Goal: Browse casually: Explore the website without a specific task or goal

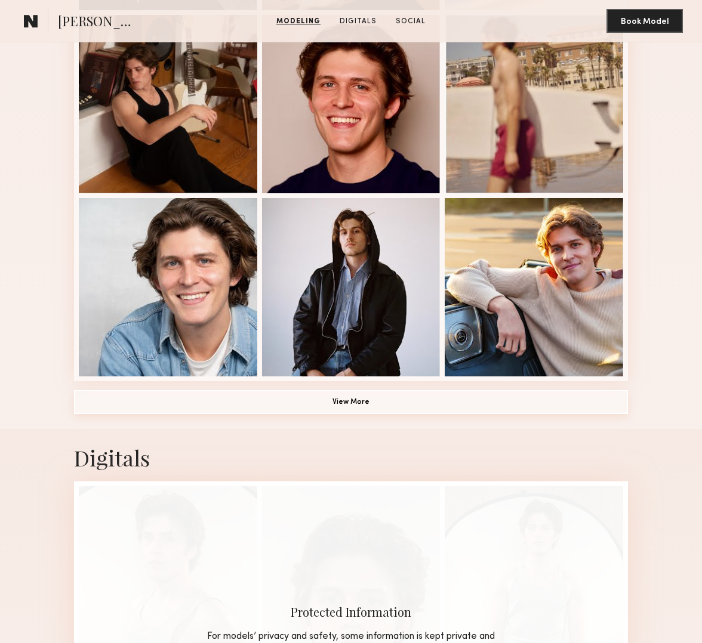
scroll to position [684, 0]
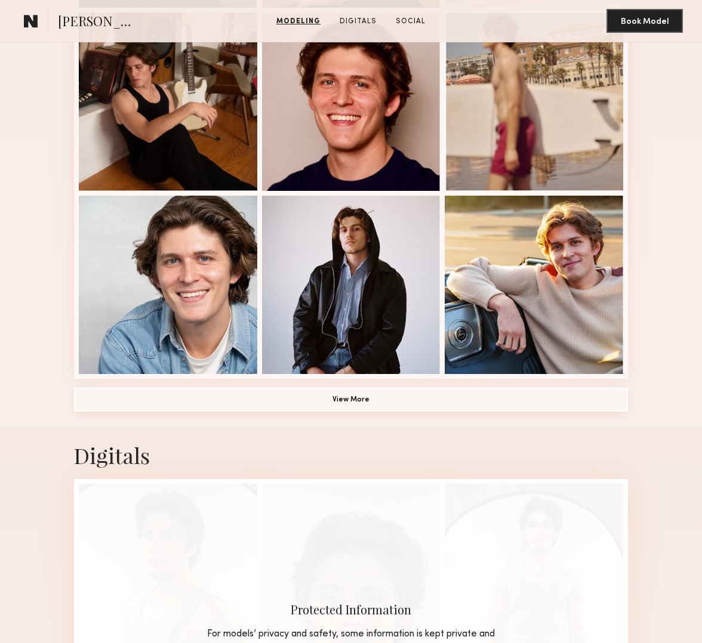
click at [331, 402] on button "View More" at bounding box center [351, 400] width 554 height 24
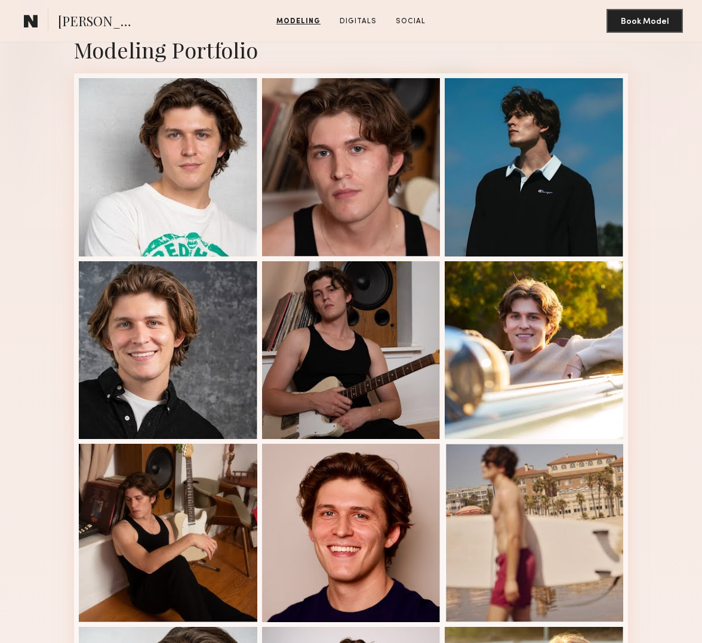
scroll to position [16, 0]
